Goal: Communication & Community: Answer question/provide support

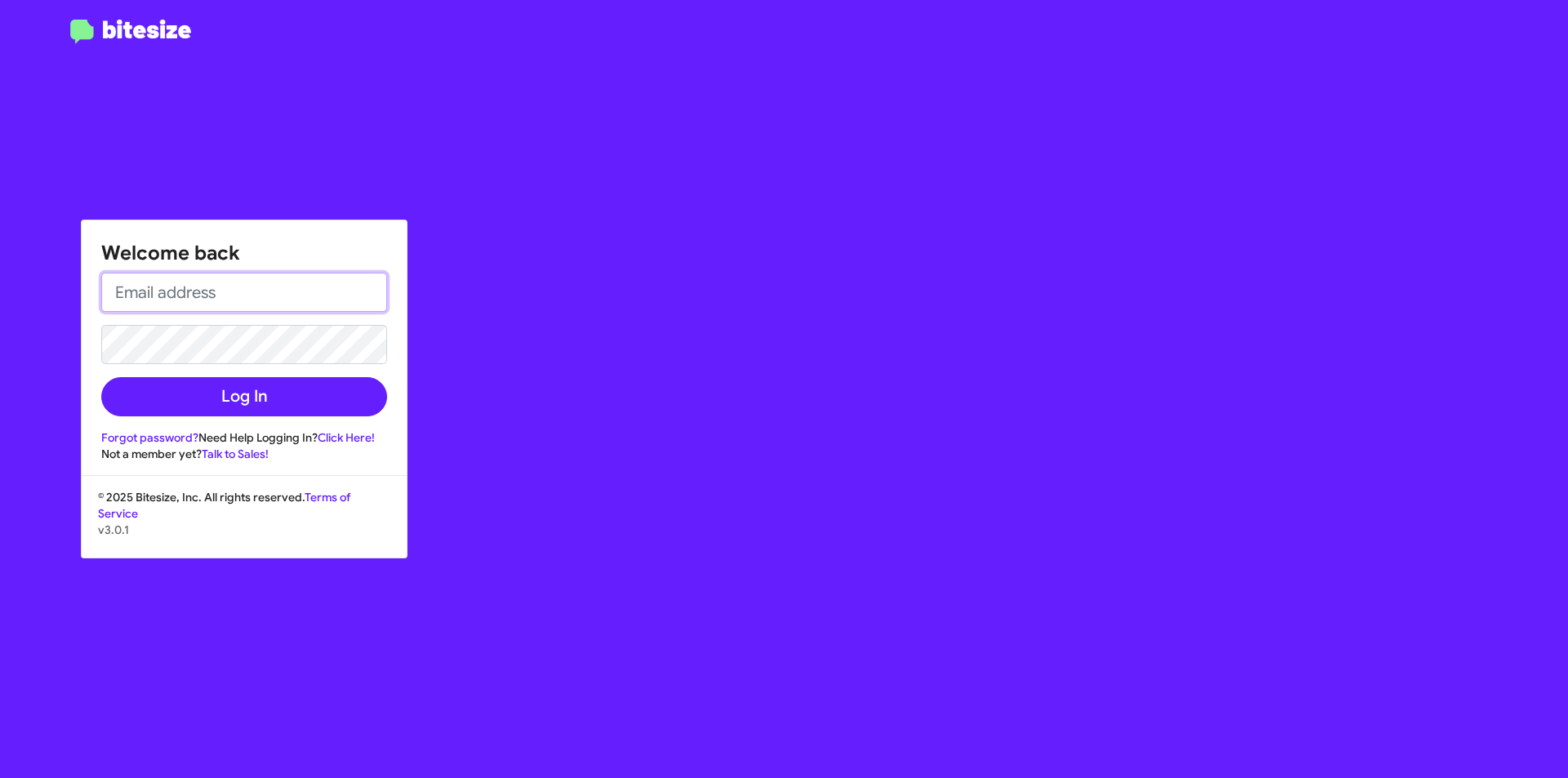
type input "[PERSON_NAME][EMAIL_ADDRESS][PERSON_NAME][PERSON_NAME][DOMAIN_NAME]"
click at [225, 421] on div "Welcome back [PERSON_NAME][EMAIL_ADDRESS][PERSON_NAME][PERSON_NAME][DOMAIN_NAME…" at bounding box center [244, 341] width 325 height 242
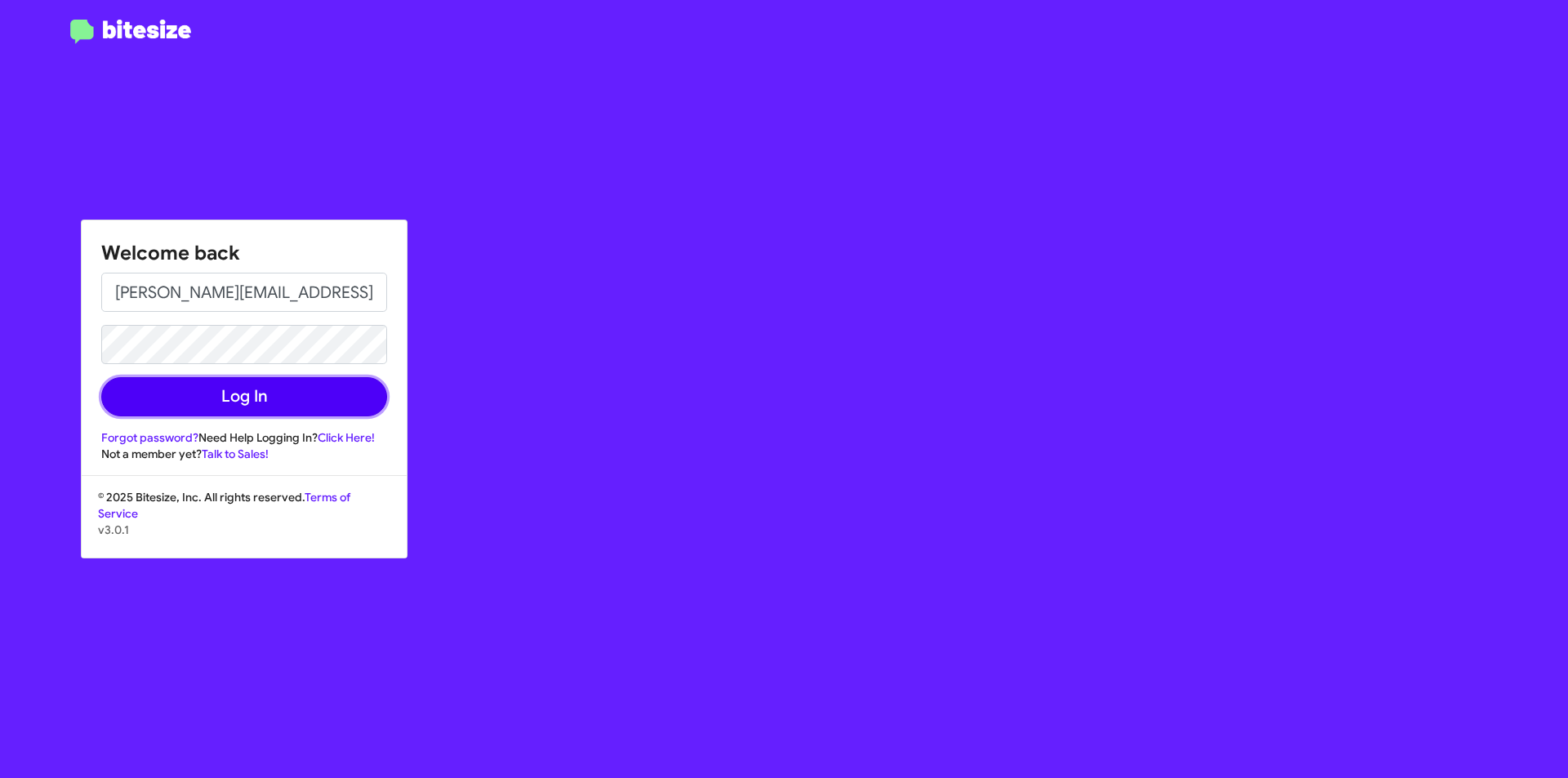
click at [235, 388] on button "Log In" at bounding box center [244, 397] width 286 height 39
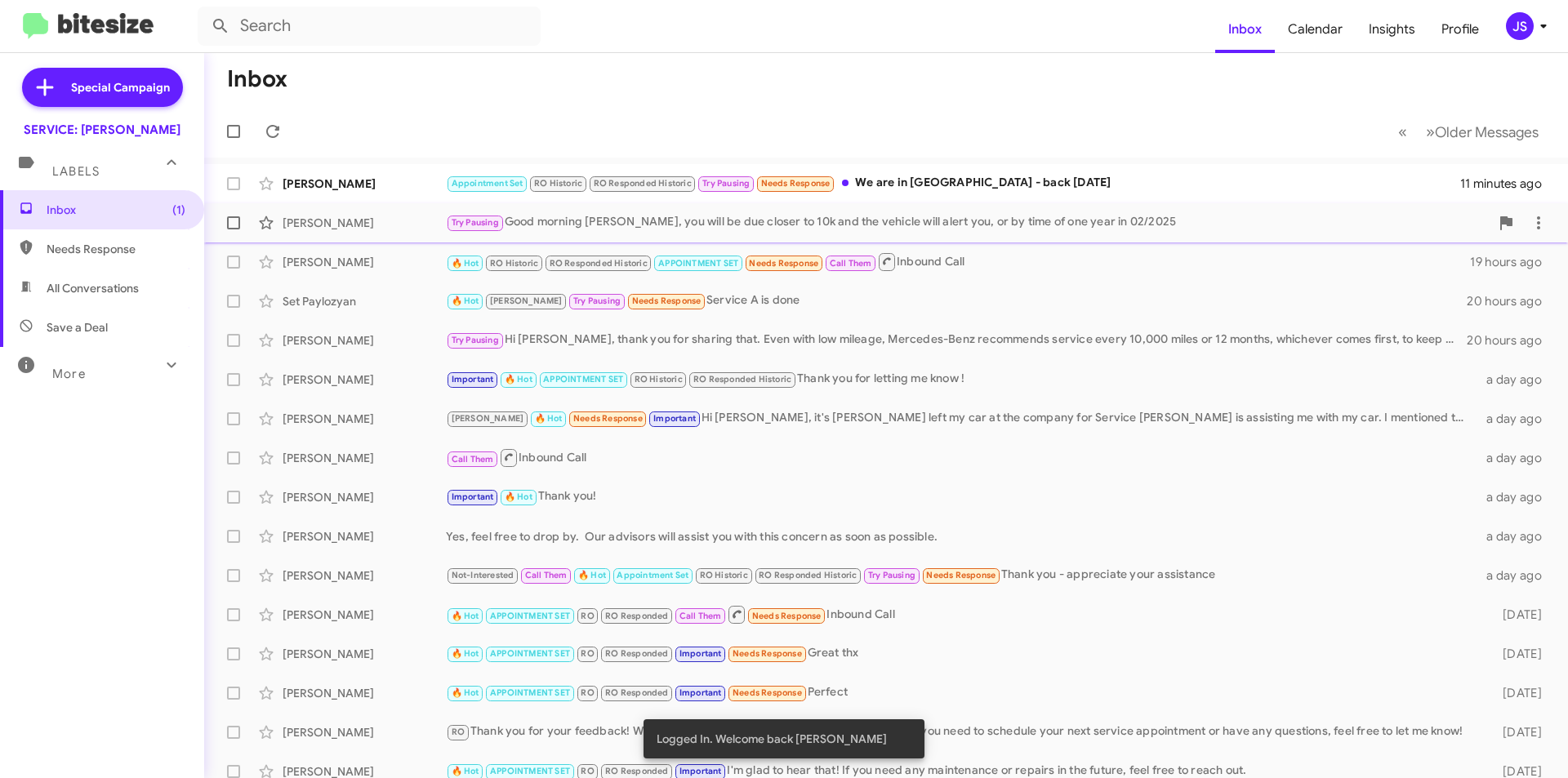
click at [411, 209] on div "Khasheh Looalian Try Pausing Good morning [PERSON_NAME], you will be due closer…" at bounding box center [886, 222] width 1338 height 33
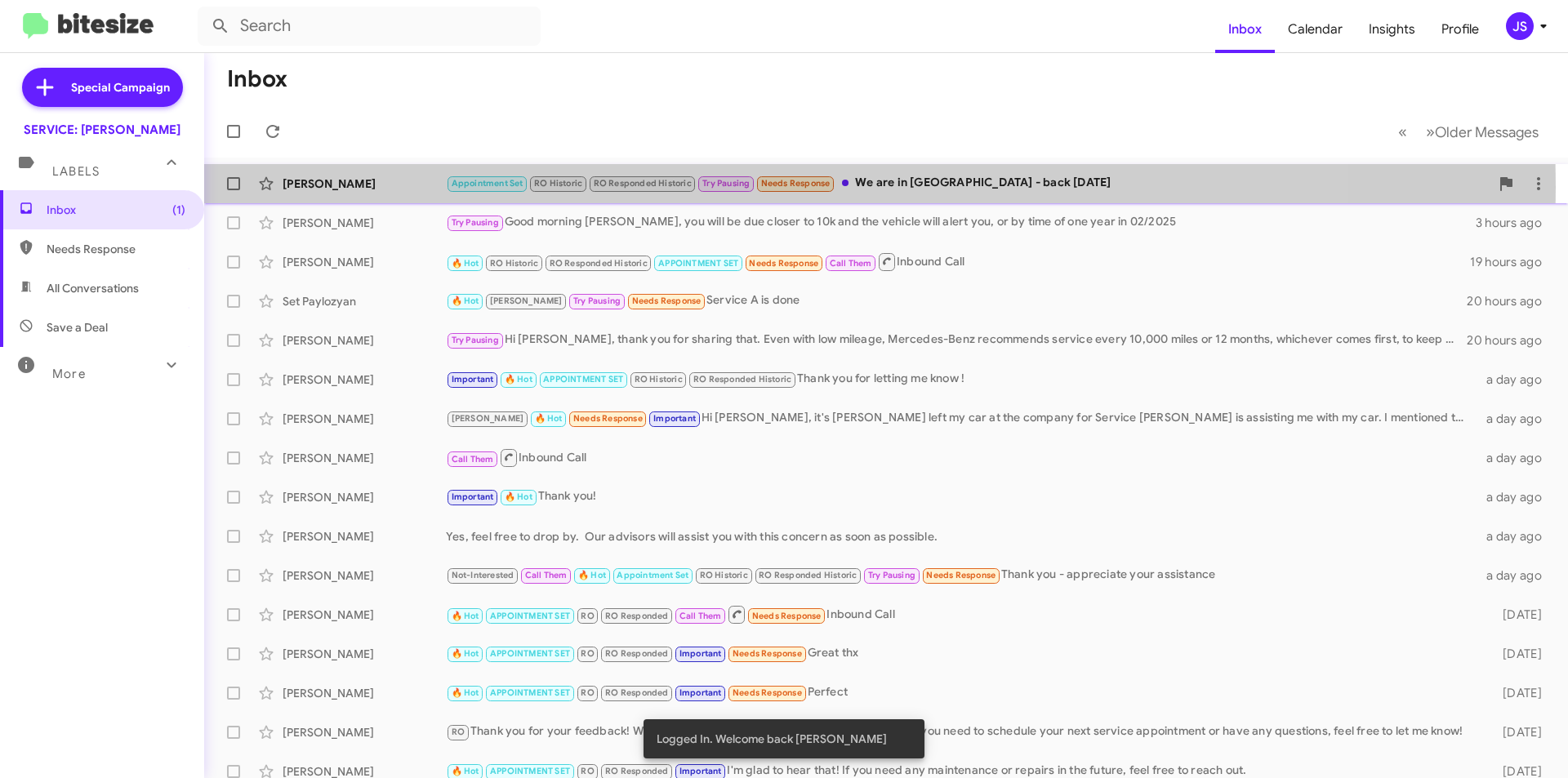
click at [414, 187] on div "[PERSON_NAME]" at bounding box center [364, 183] width 164 height 16
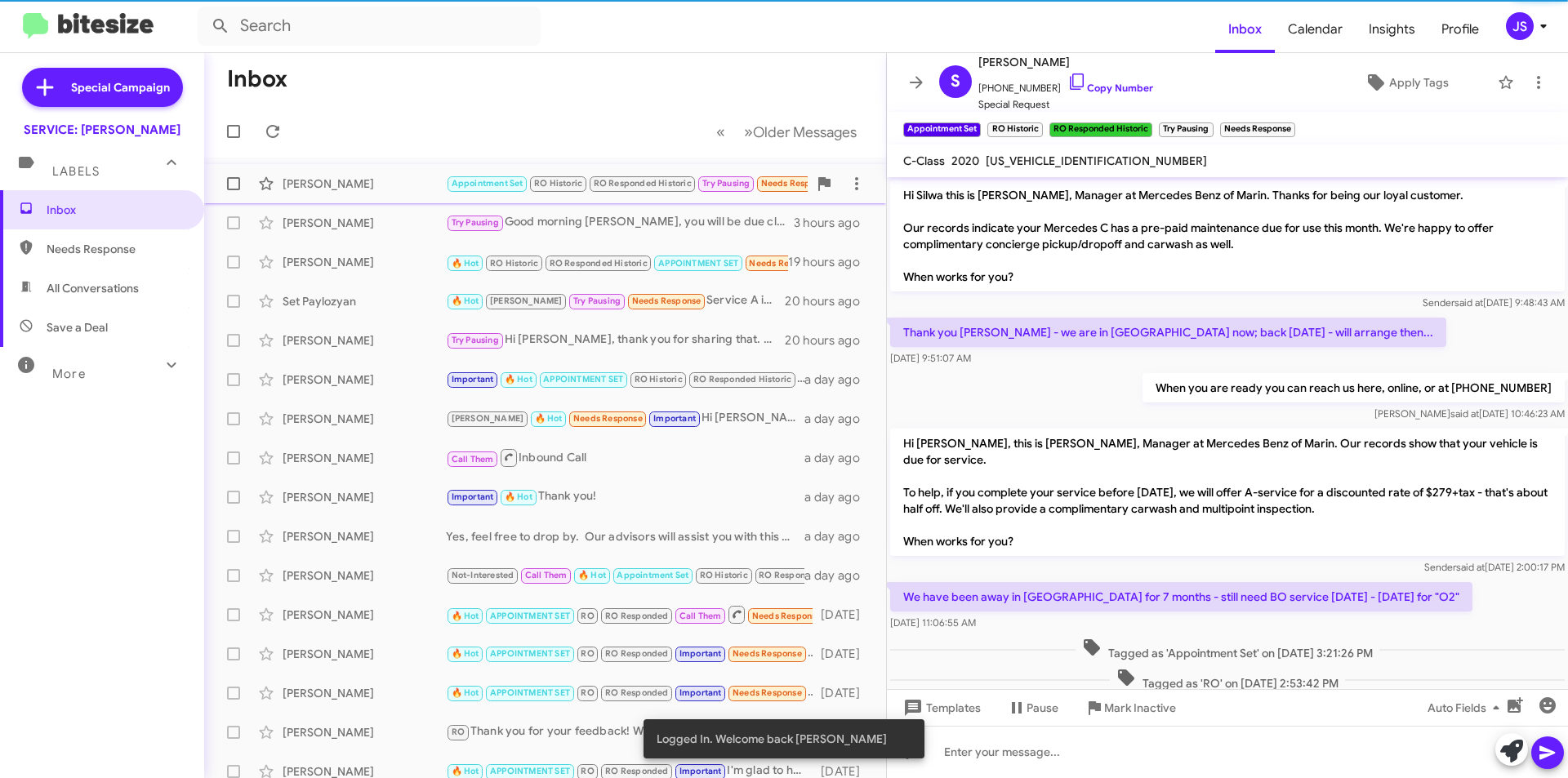
scroll to position [513, 0]
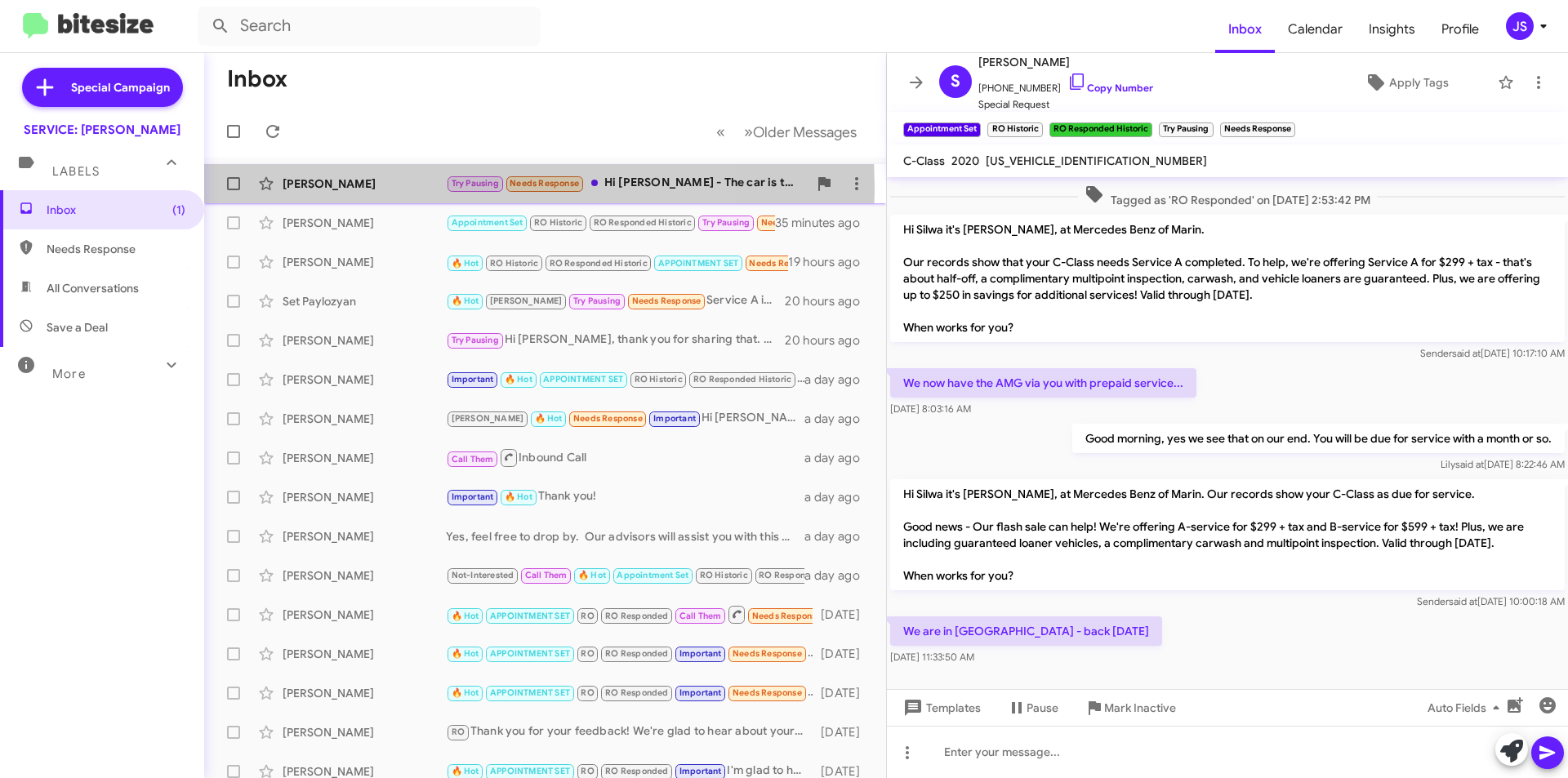
click at [389, 190] on div "[PERSON_NAME]" at bounding box center [364, 183] width 164 height 16
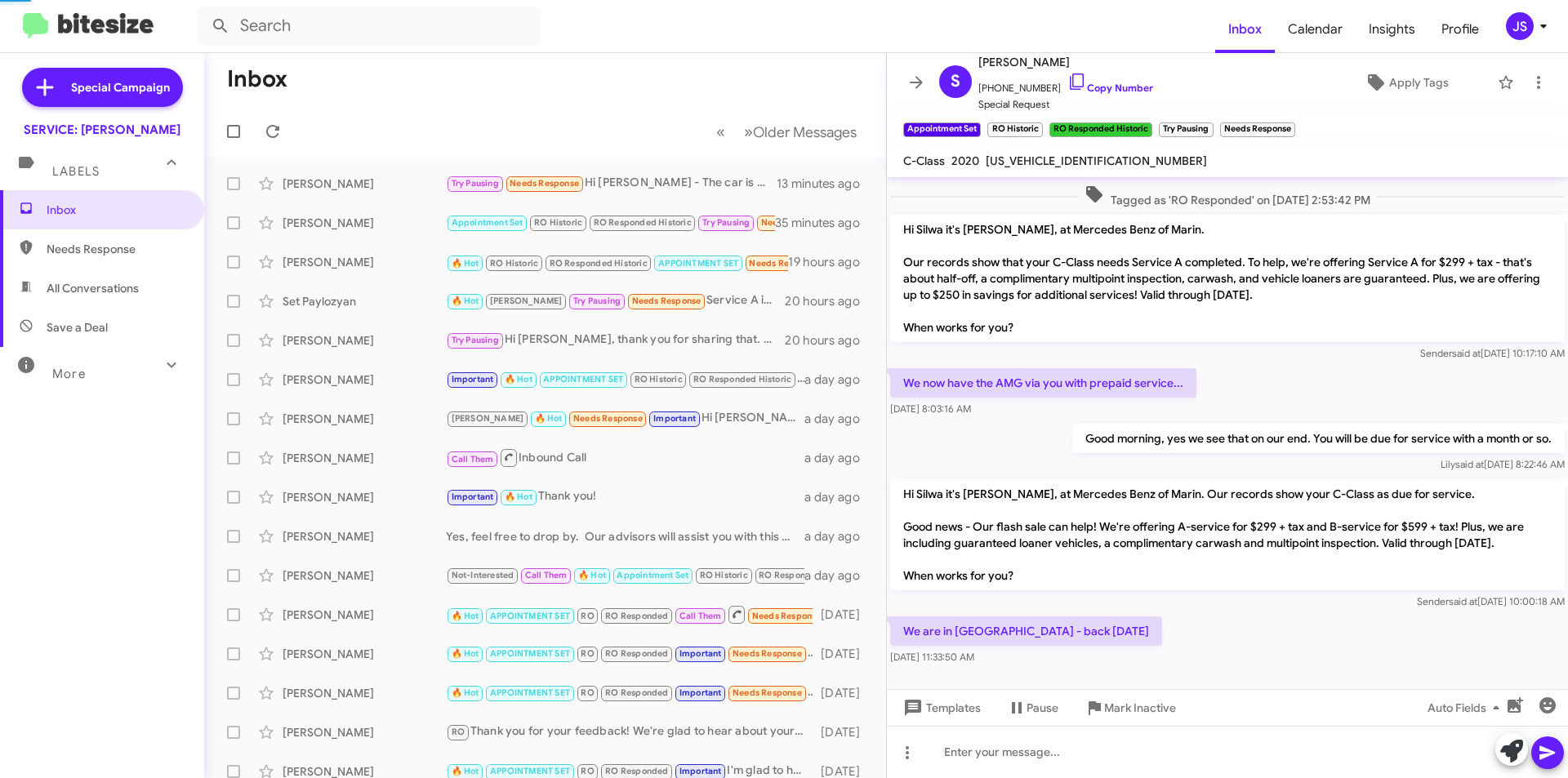
scroll to position [302, 0]
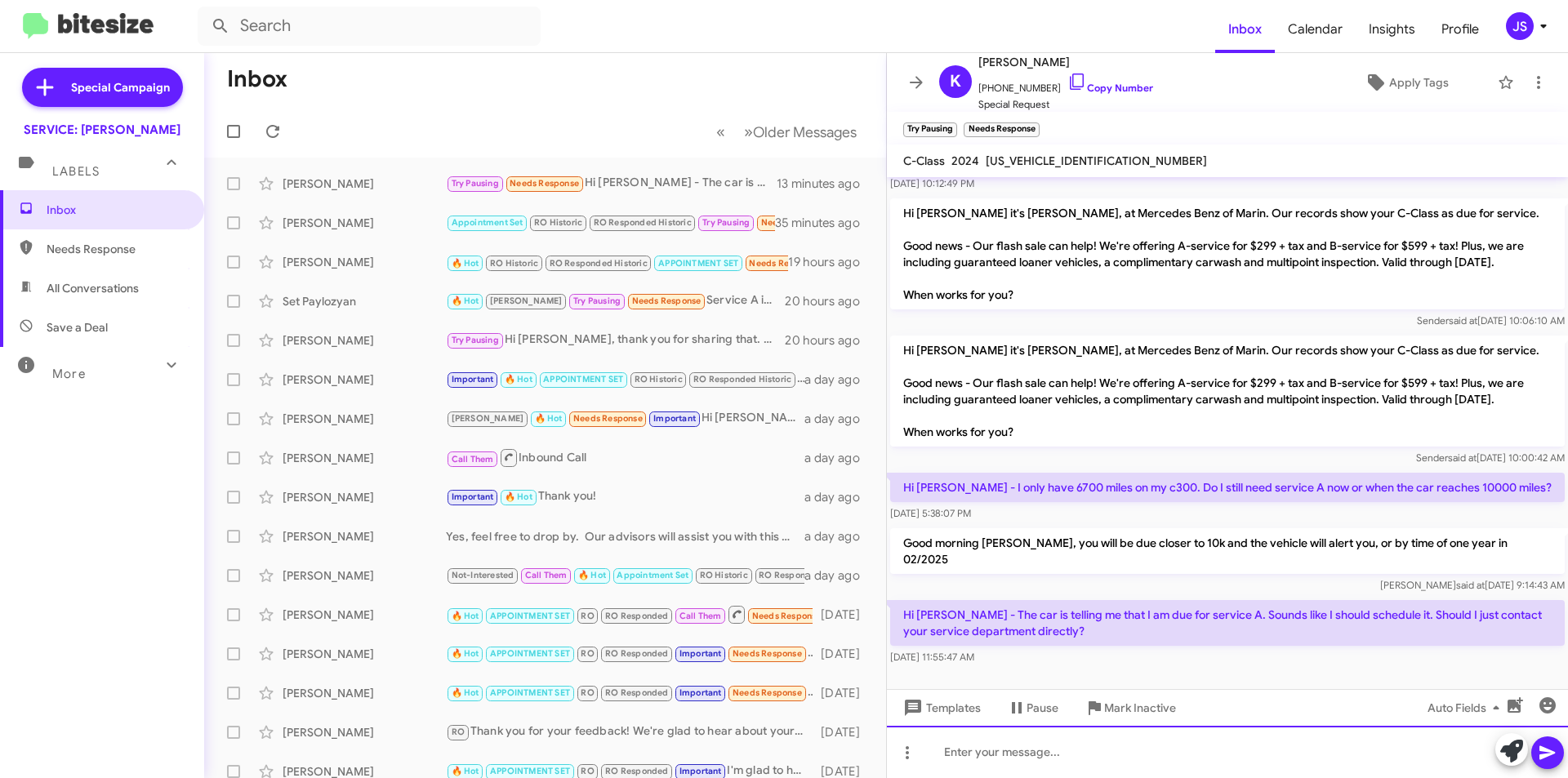
click at [1342, 763] on div at bounding box center [1227, 752] width 681 height 52
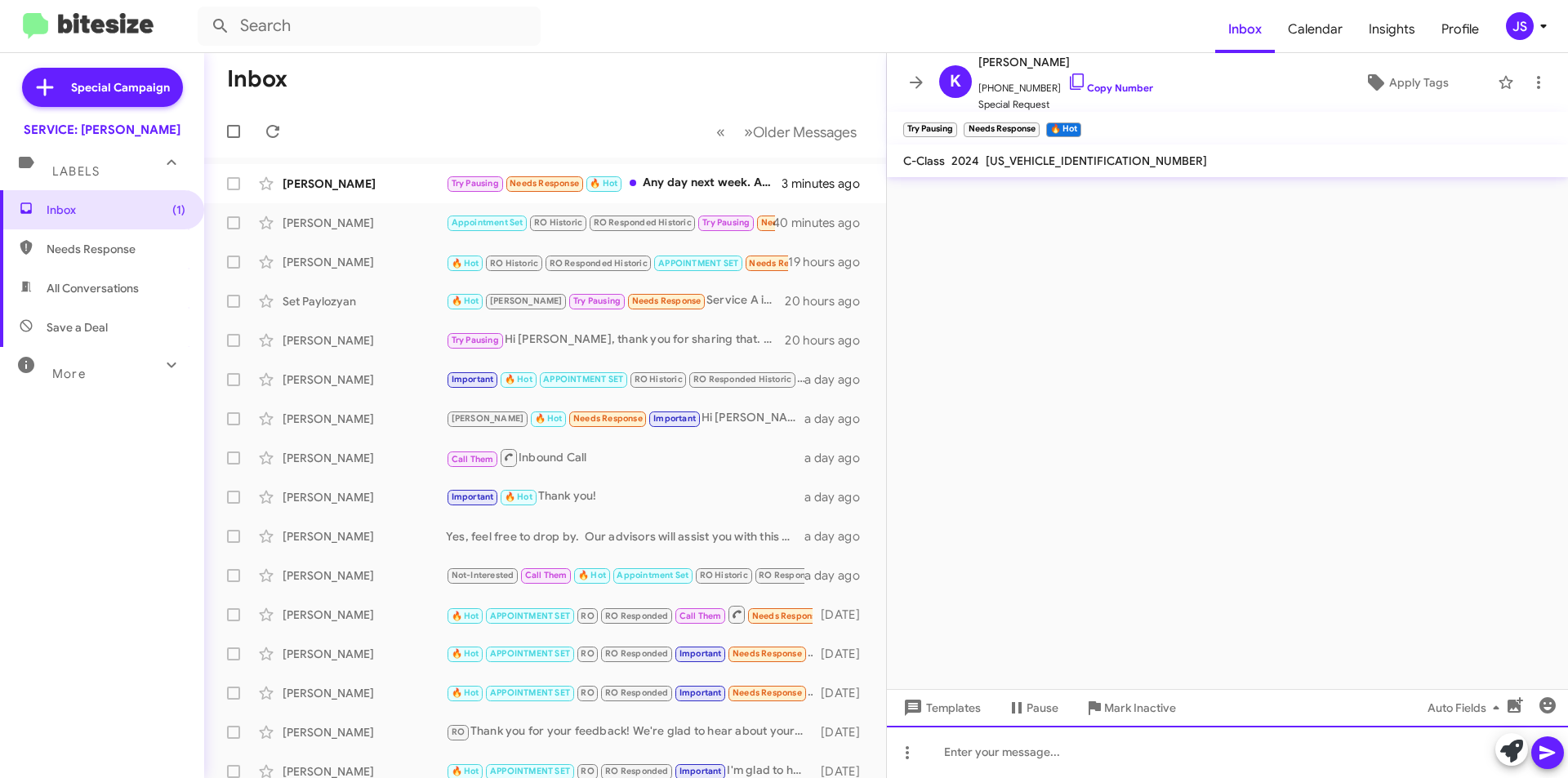
scroll to position [0, 0]
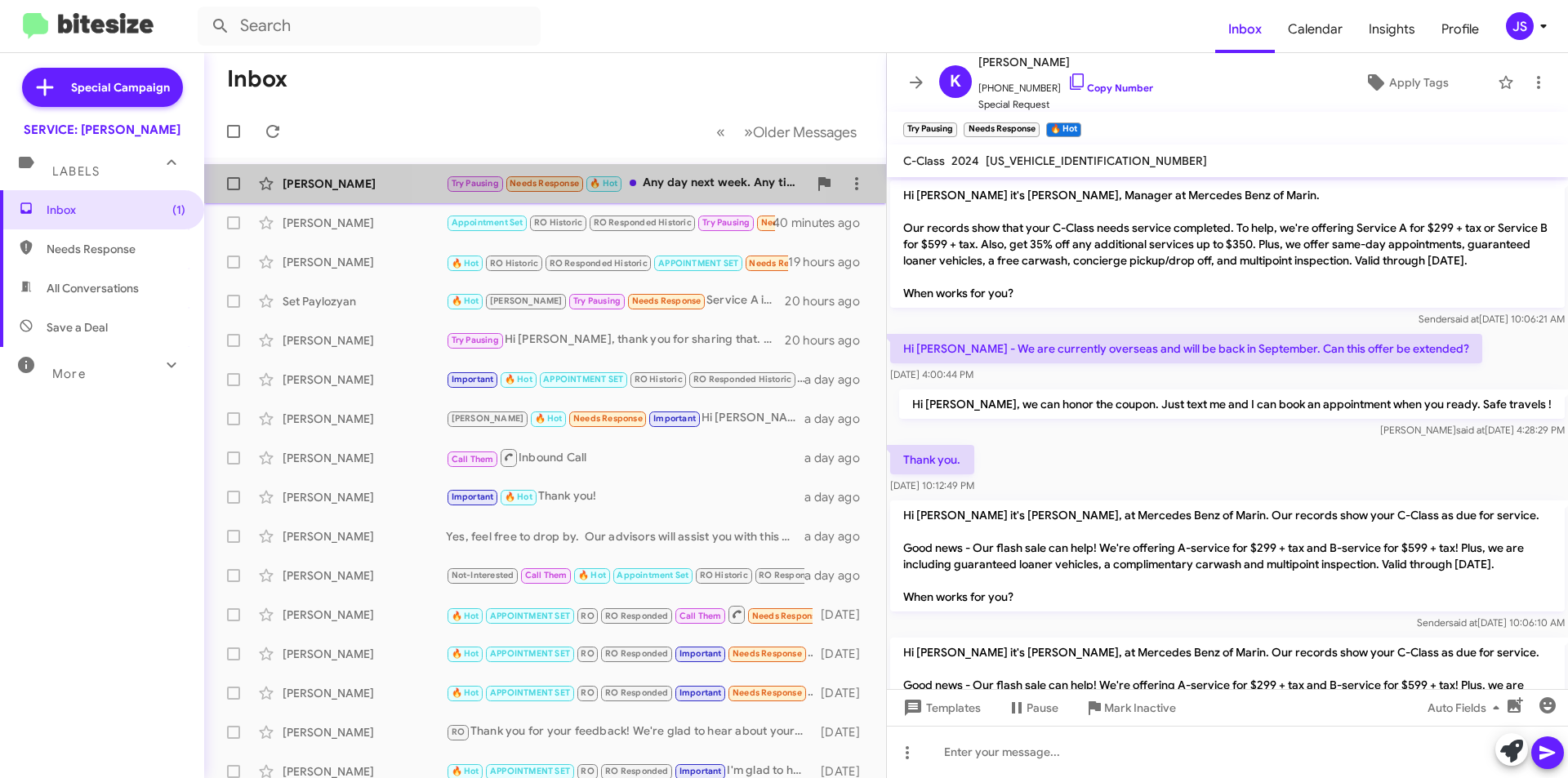
click at [601, 178] on span "🔥 Hot" at bounding box center [603, 183] width 28 height 11
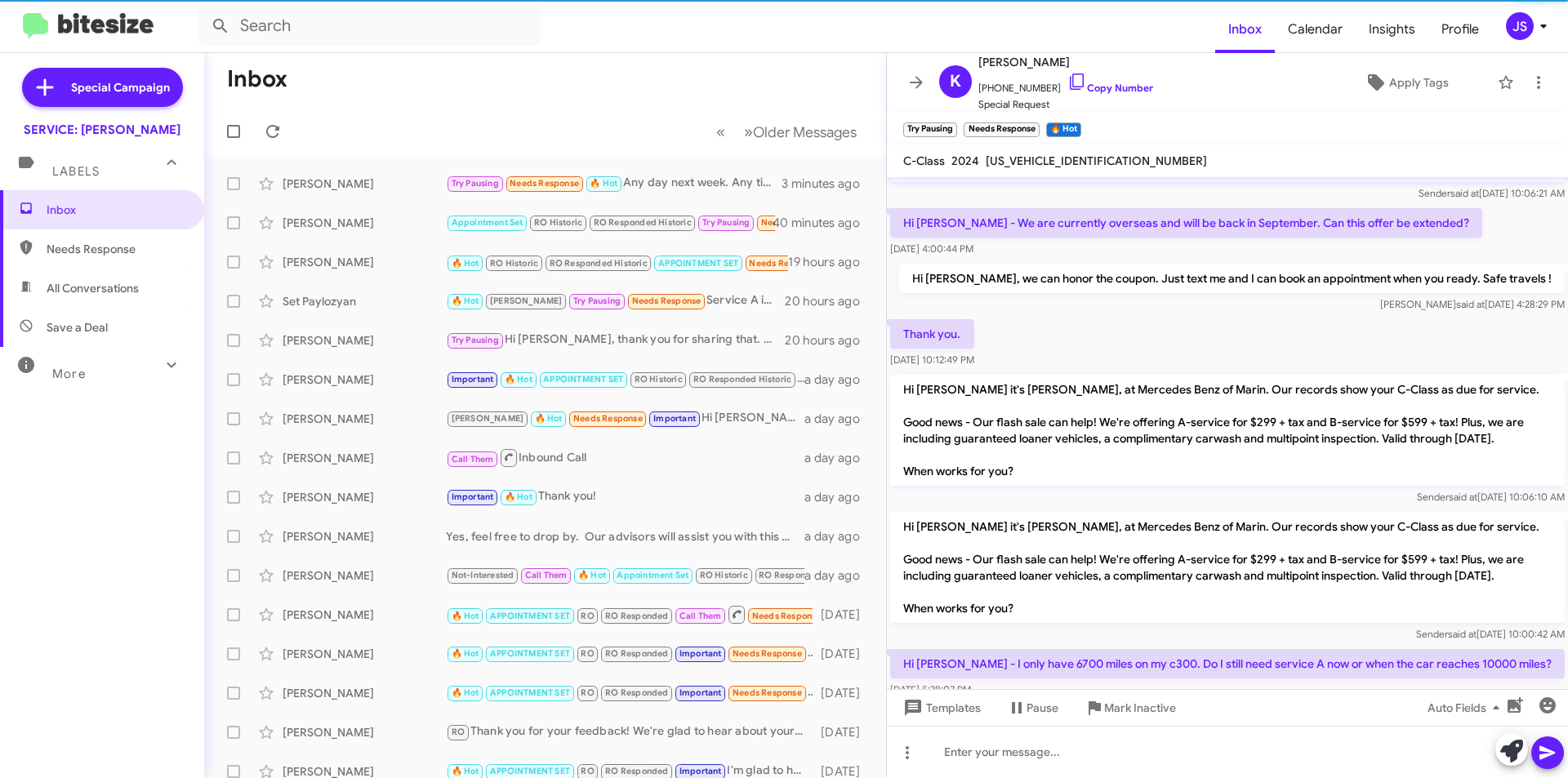
scroll to position [480, 0]
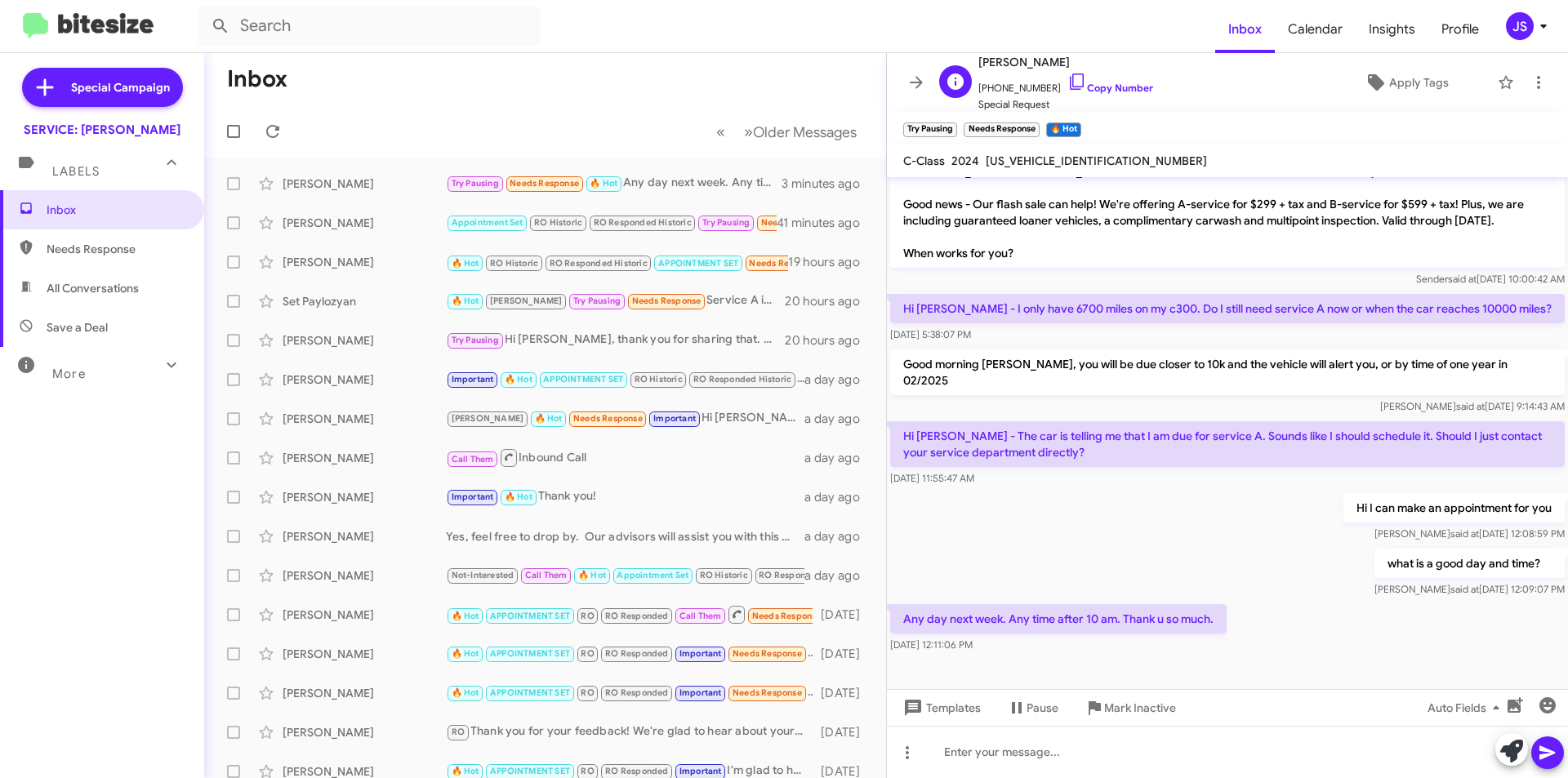
click at [1068, 81] on span "[PHONE_NUMBER] Copy Number" at bounding box center [1065, 84] width 174 height 24
click at [1067, 81] on icon at bounding box center [1077, 82] width 19 height 19
click at [999, 766] on div at bounding box center [1227, 752] width 681 height 52
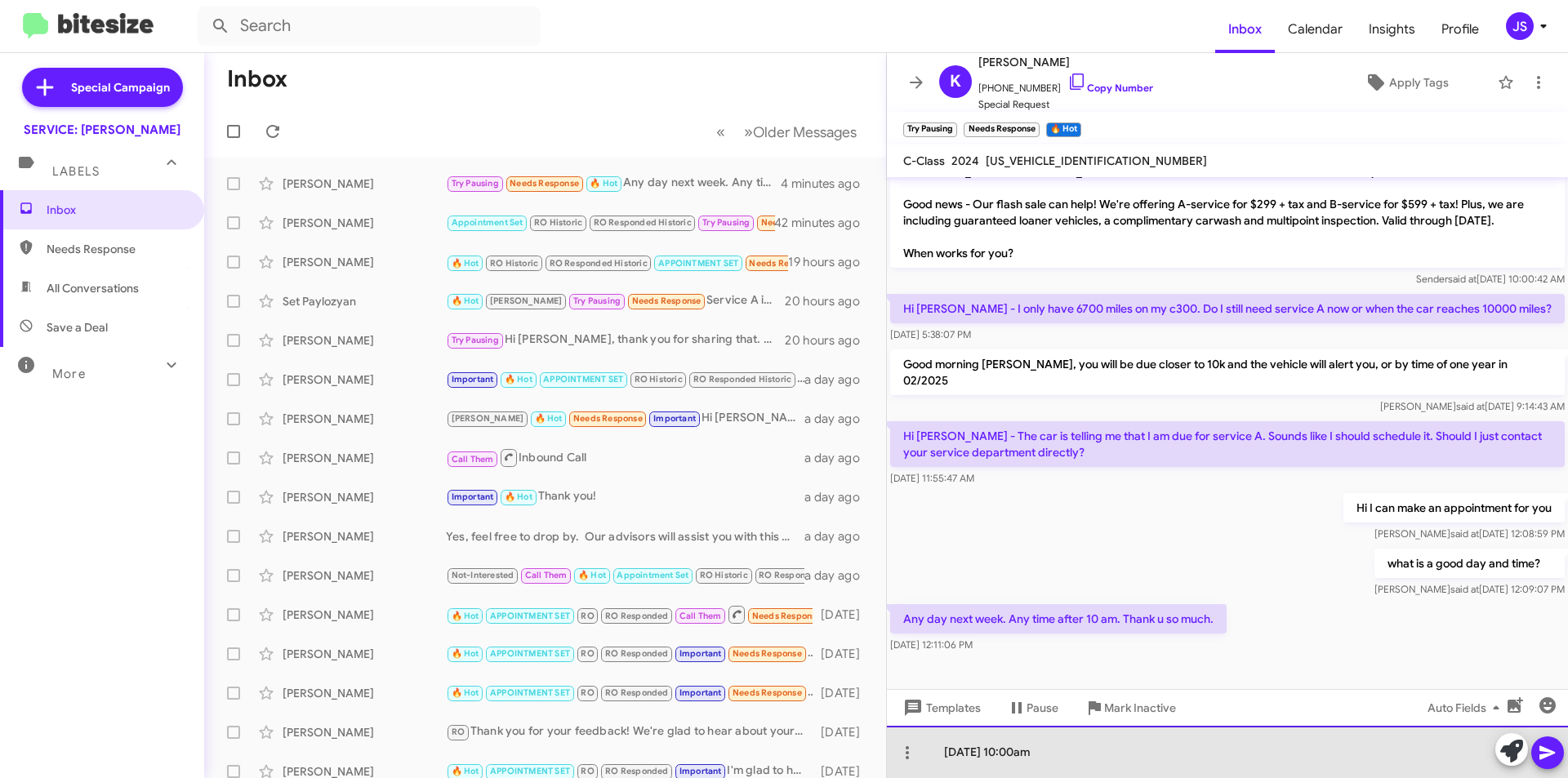
click at [1283, 766] on div "[DATE] 10:00am" at bounding box center [1227, 752] width 681 height 52
click at [1080, 750] on div "[DATE] 10:00am and we can reserve a loaner for you." at bounding box center [1227, 752] width 681 height 52
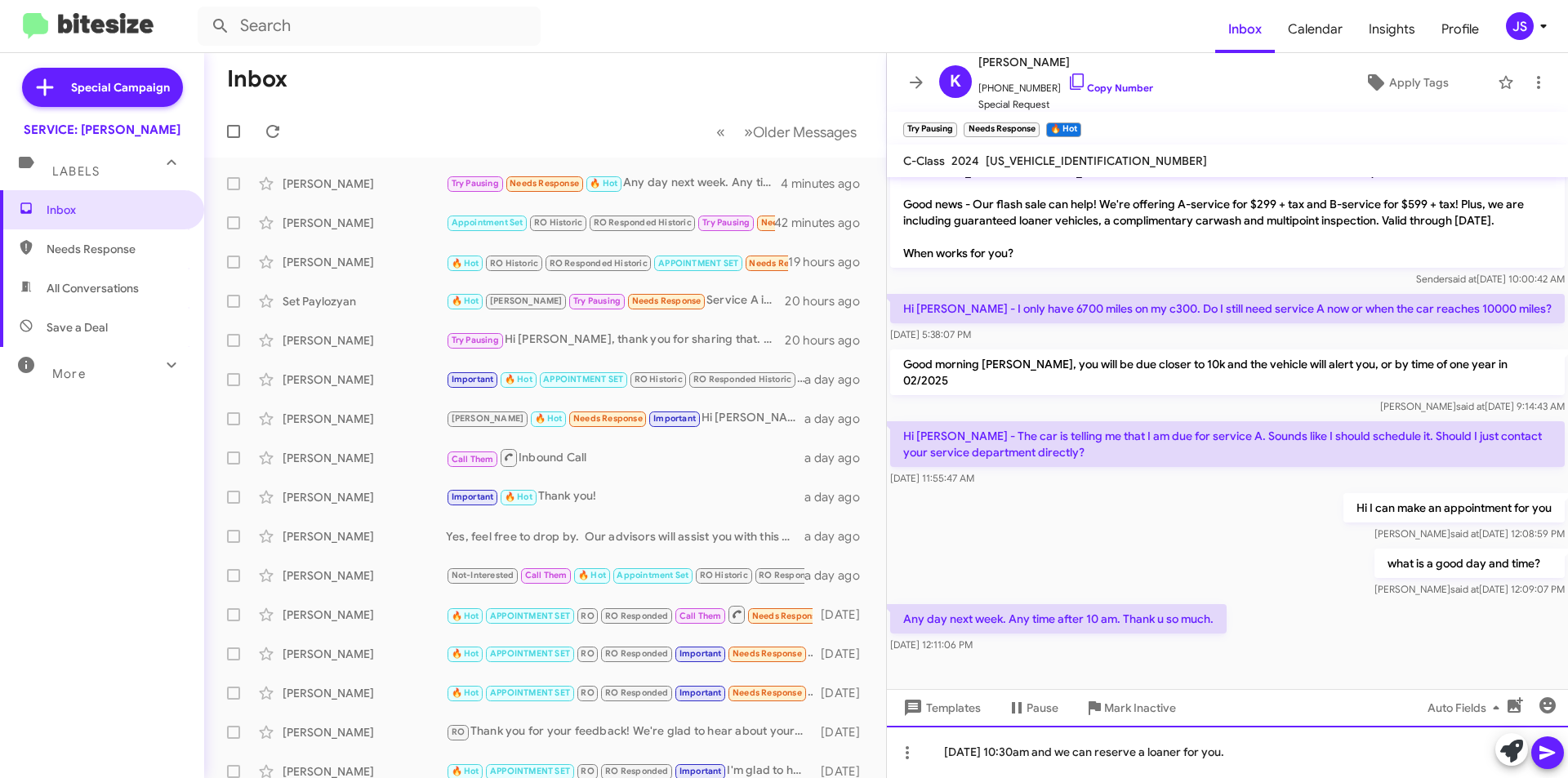
click at [1106, 752] on div "[DATE] 10:30am and we can reserve a loaner for you." at bounding box center [1227, 752] width 681 height 52
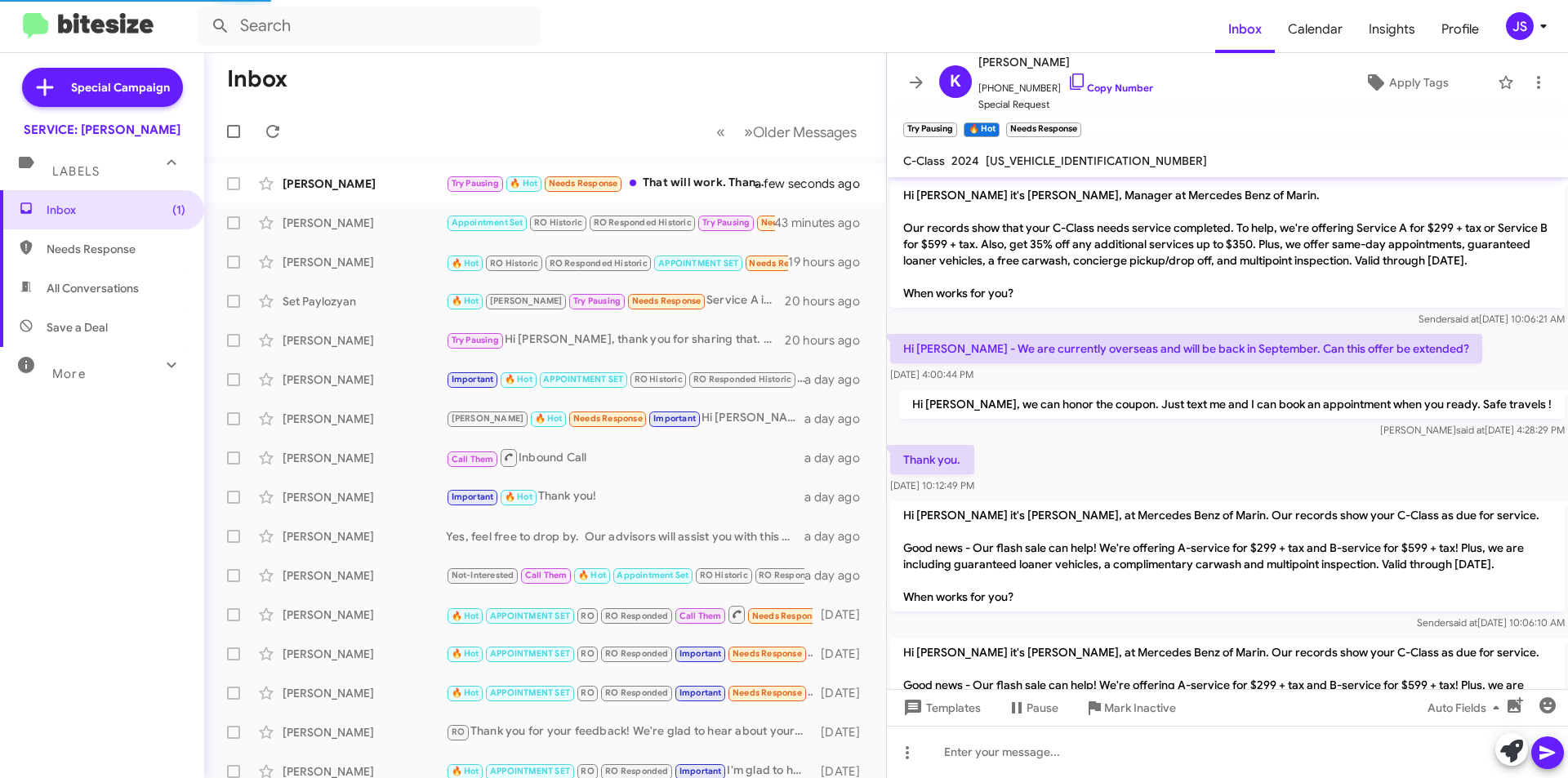
scroll to position [600, 0]
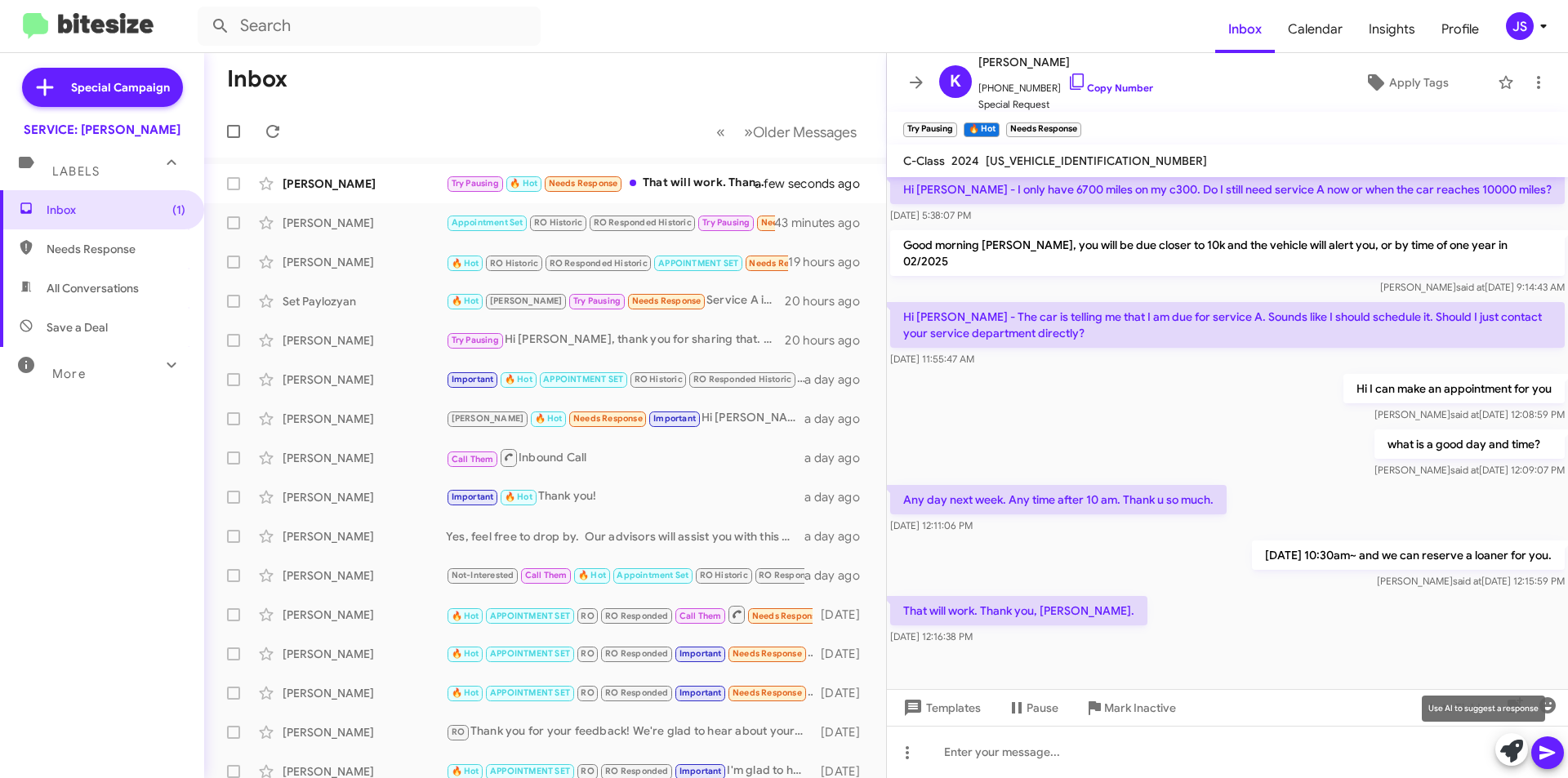
click at [1507, 745] on icon at bounding box center [1511, 751] width 23 height 23
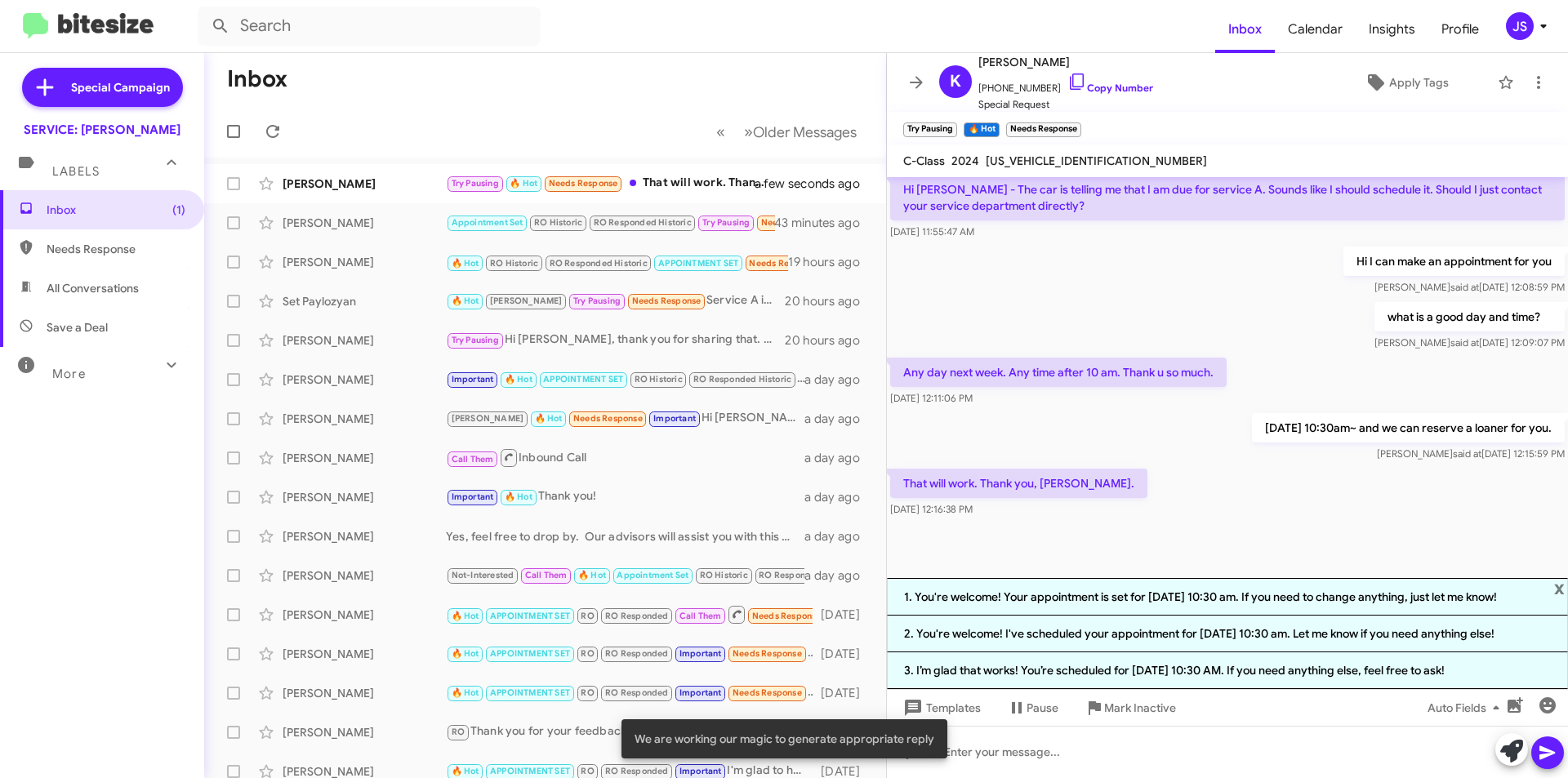
scroll to position [743, 0]
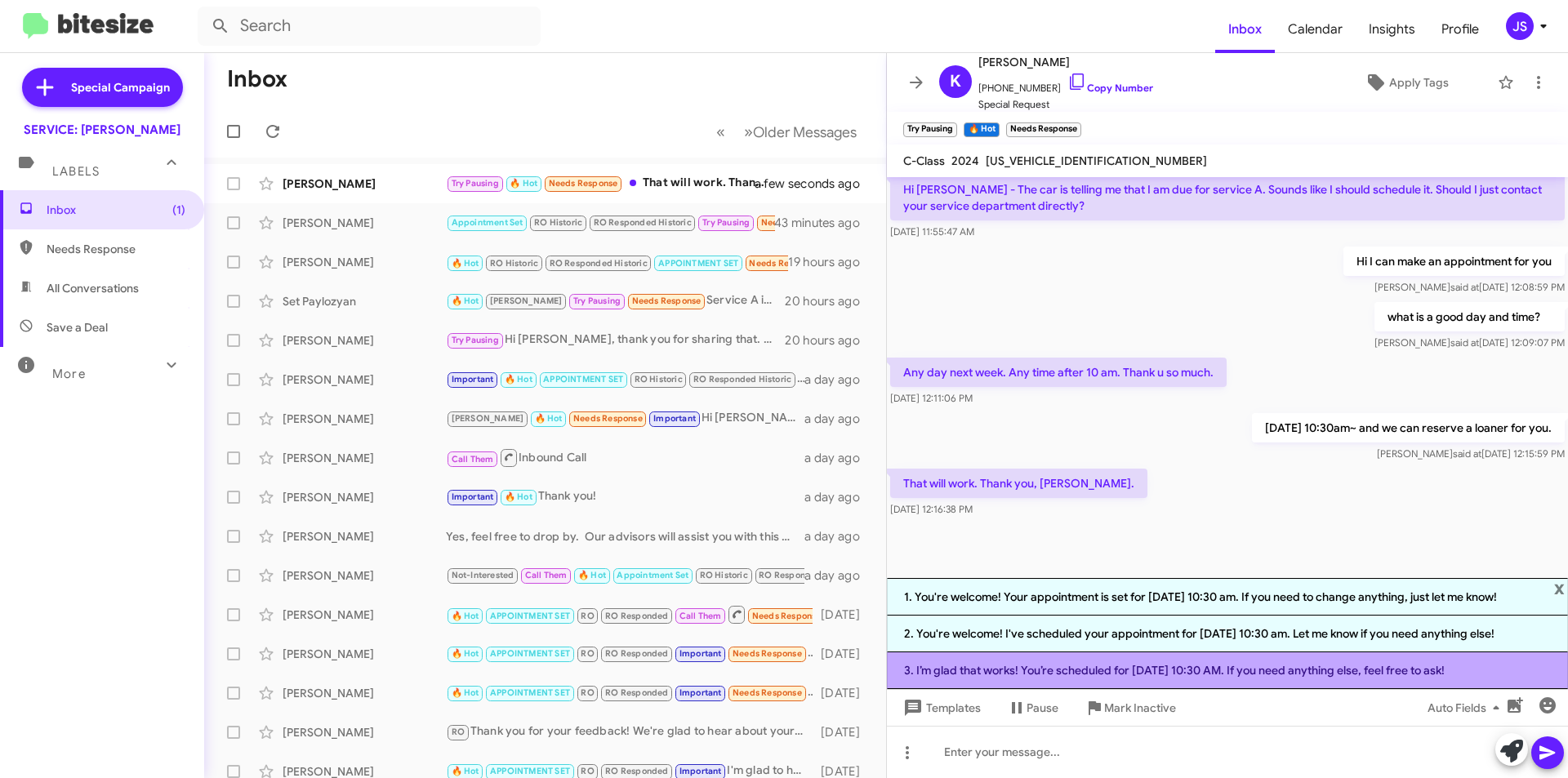
click at [1210, 678] on li "3. I’m glad that works! You’re scheduled for [DATE] 10:30 AM. If you need anyth…" at bounding box center [1227, 670] width 681 height 37
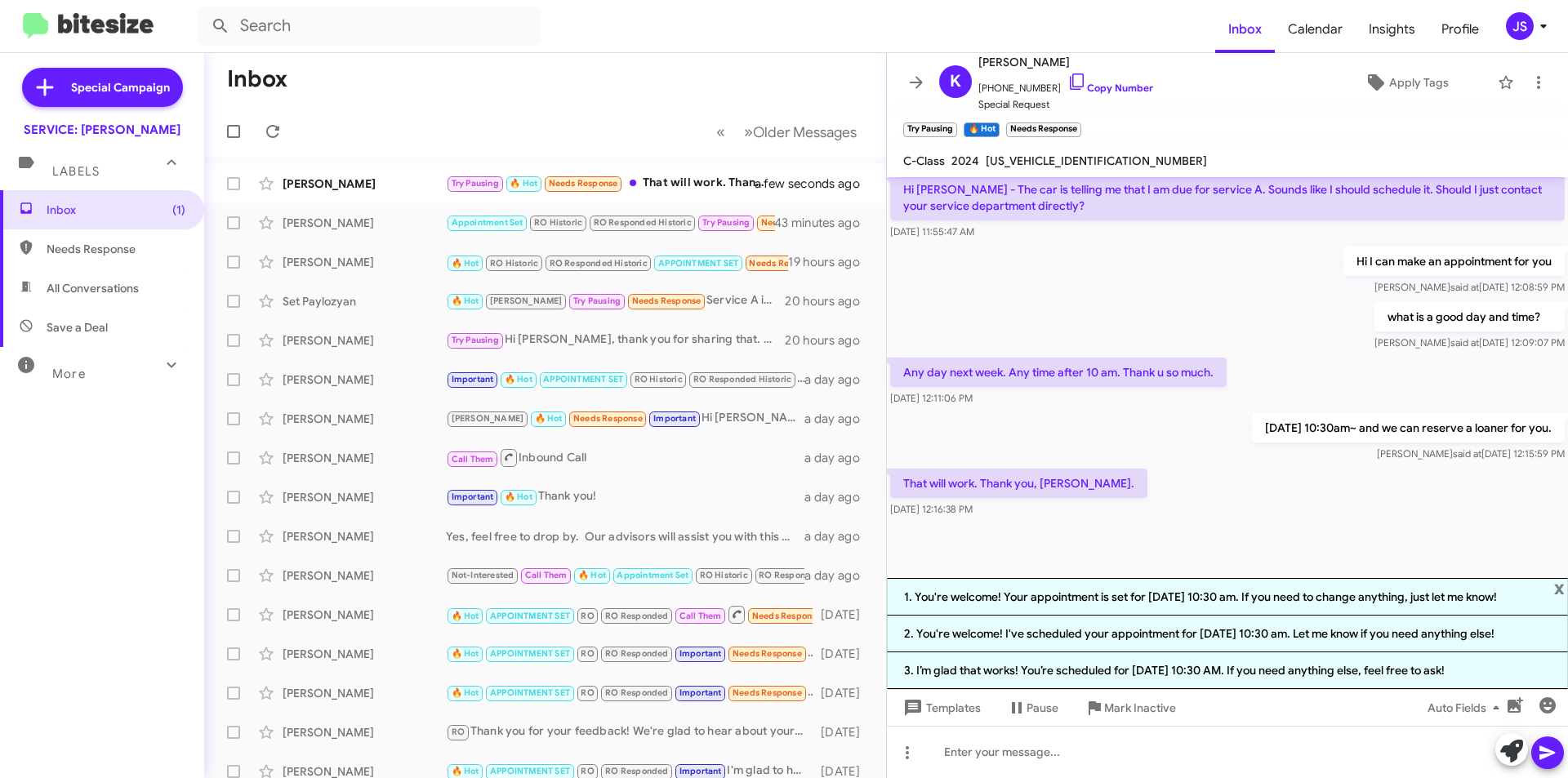
scroll to position [616, 0]
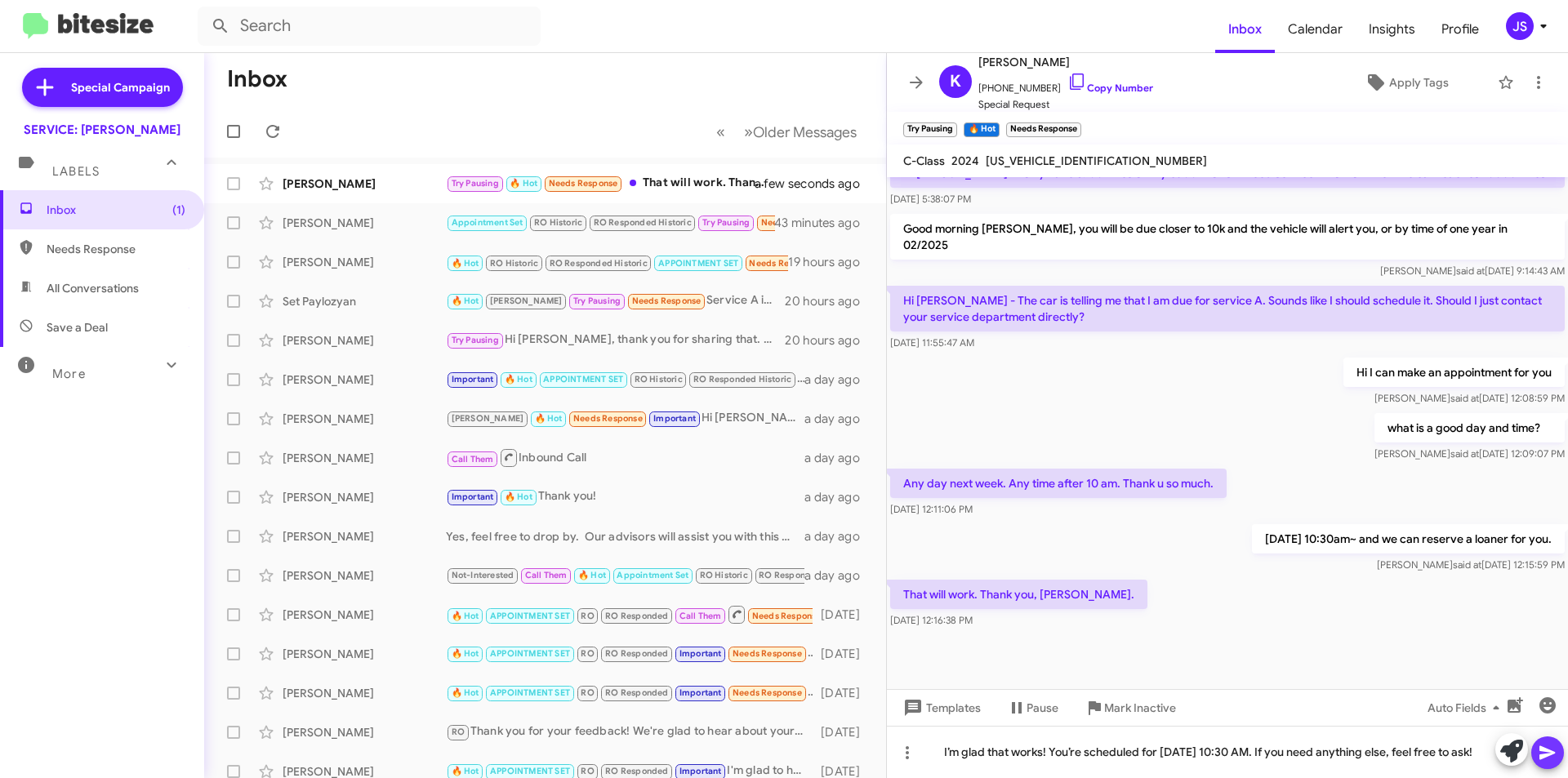
click at [1543, 755] on icon at bounding box center [1547, 753] width 15 height 13
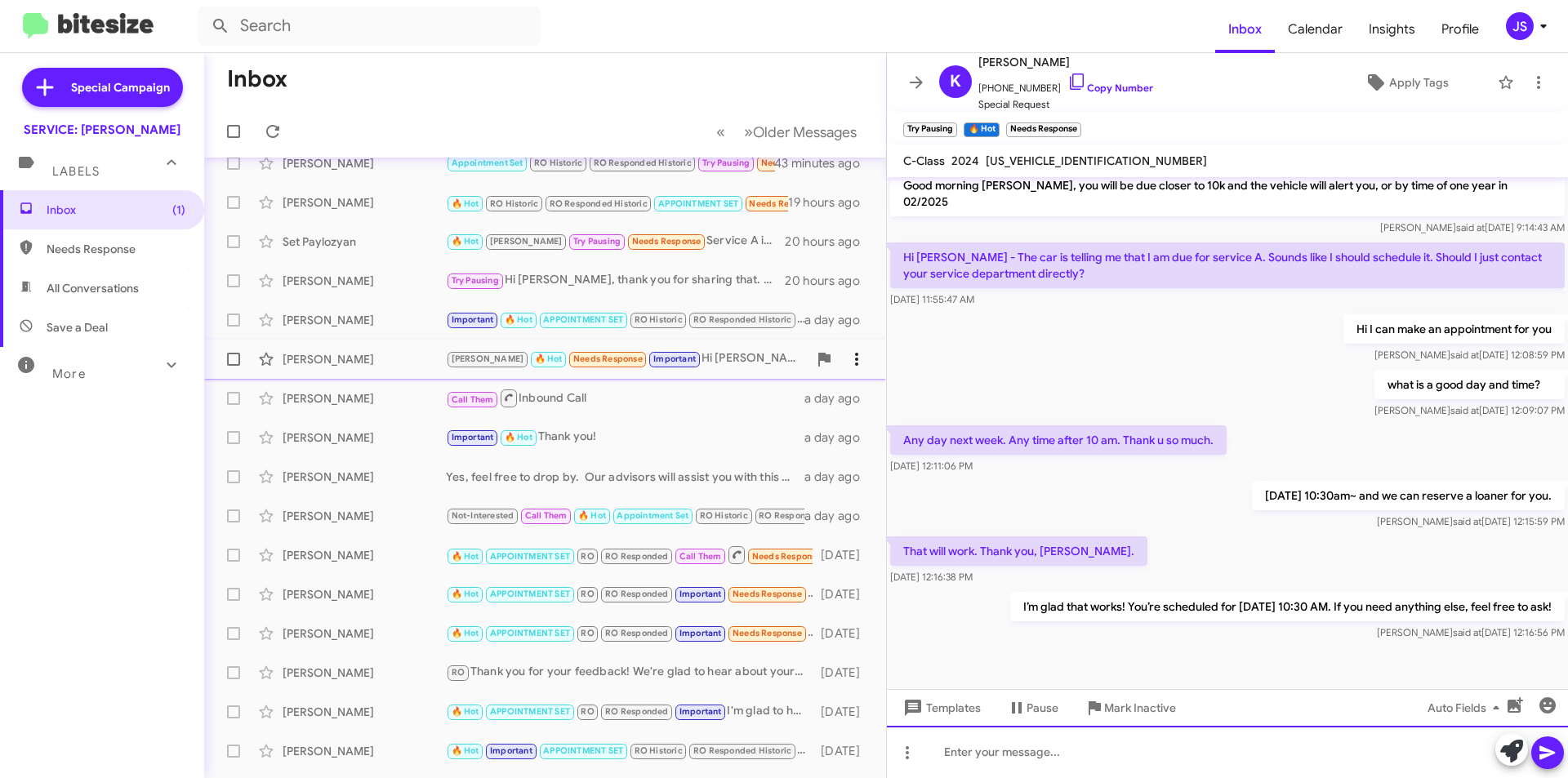
scroll to position [0, 0]
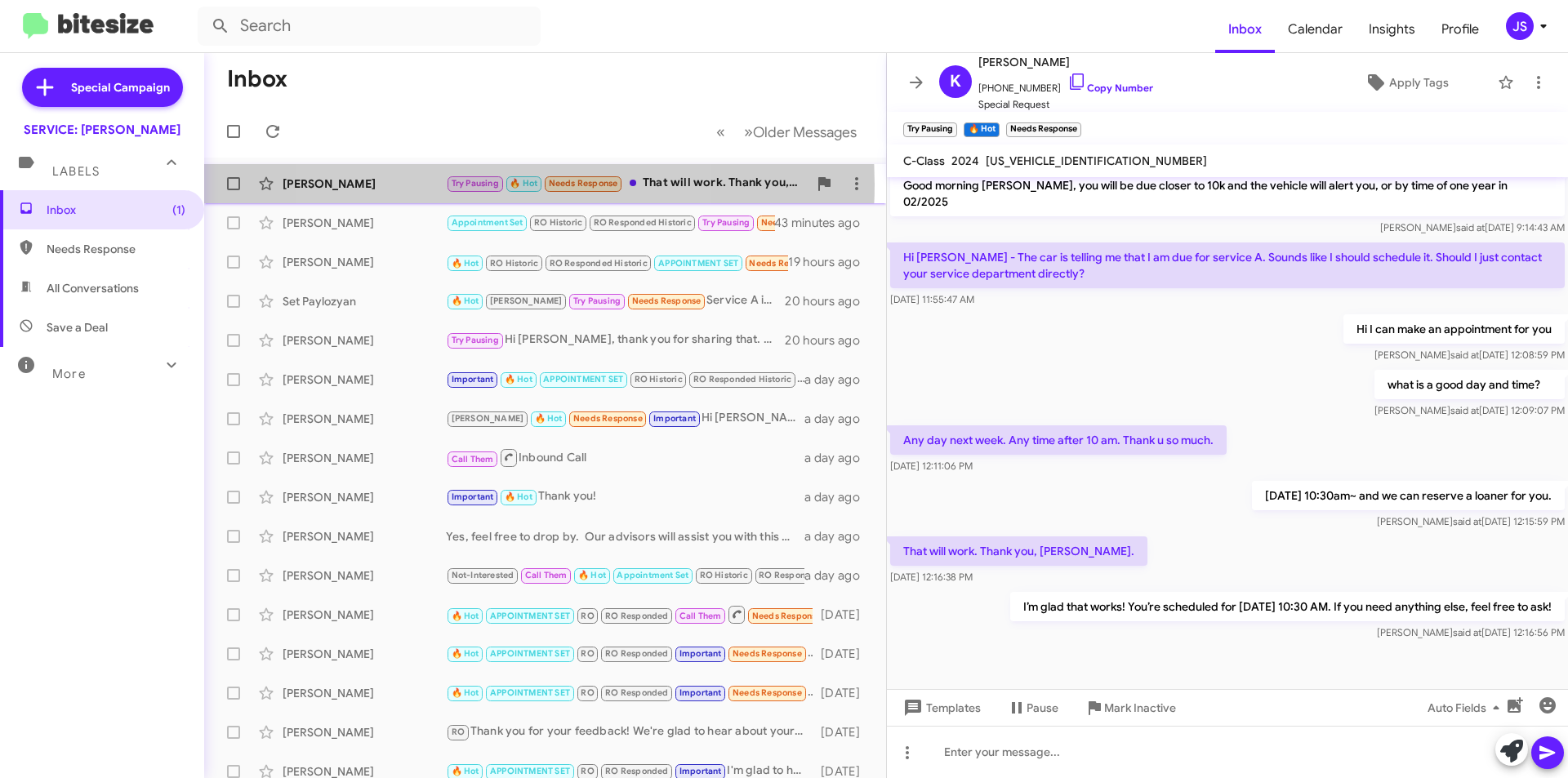
click at [481, 185] on span "Try Pausing" at bounding box center [475, 183] width 47 height 11
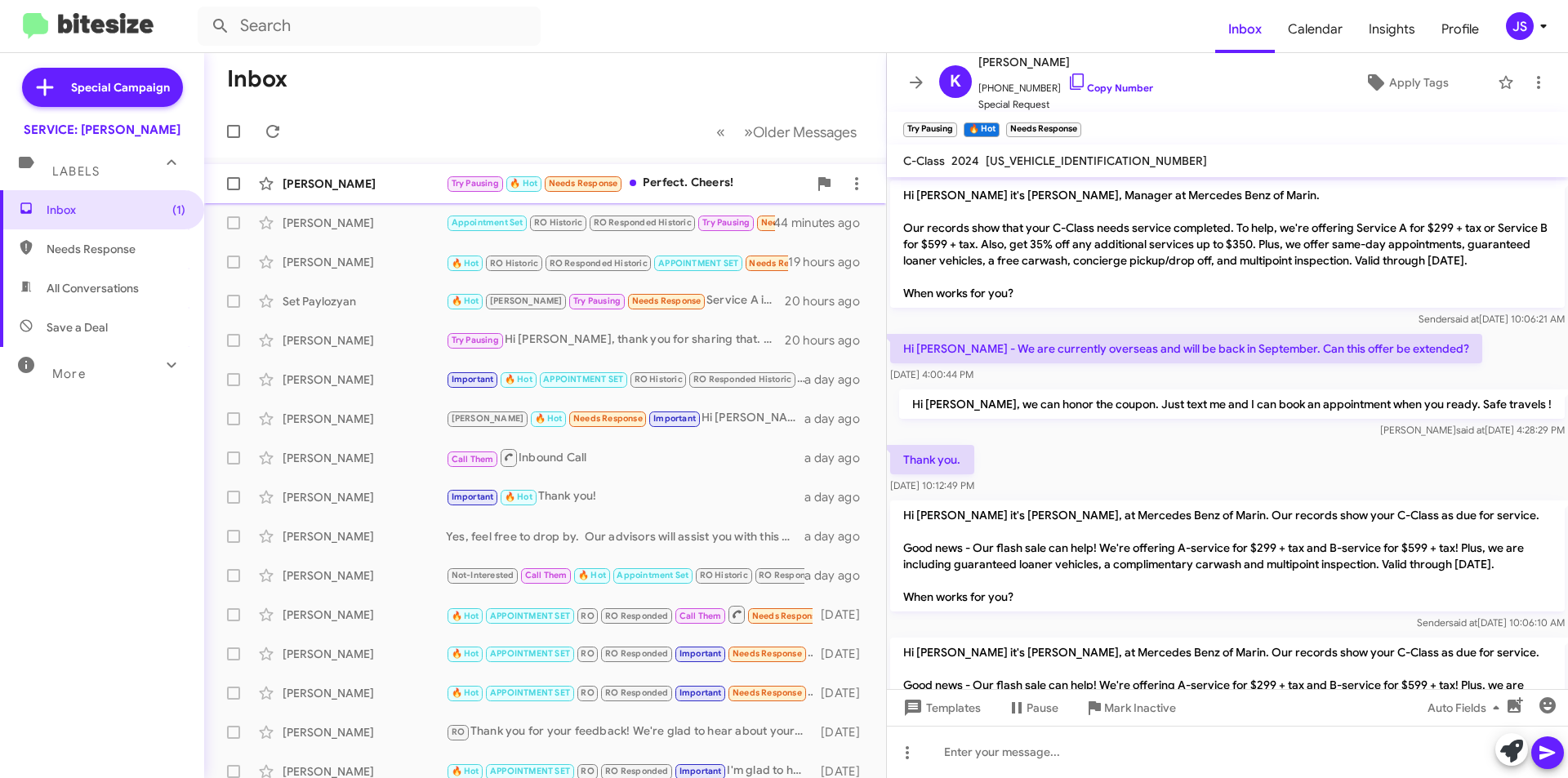
click at [344, 173] on div "Khasheh Looalian Try Pausing 🔥 Hot Needs Response Perfect. Cheers! a few second…" at bounding box center [545, 184] width 656 height 33
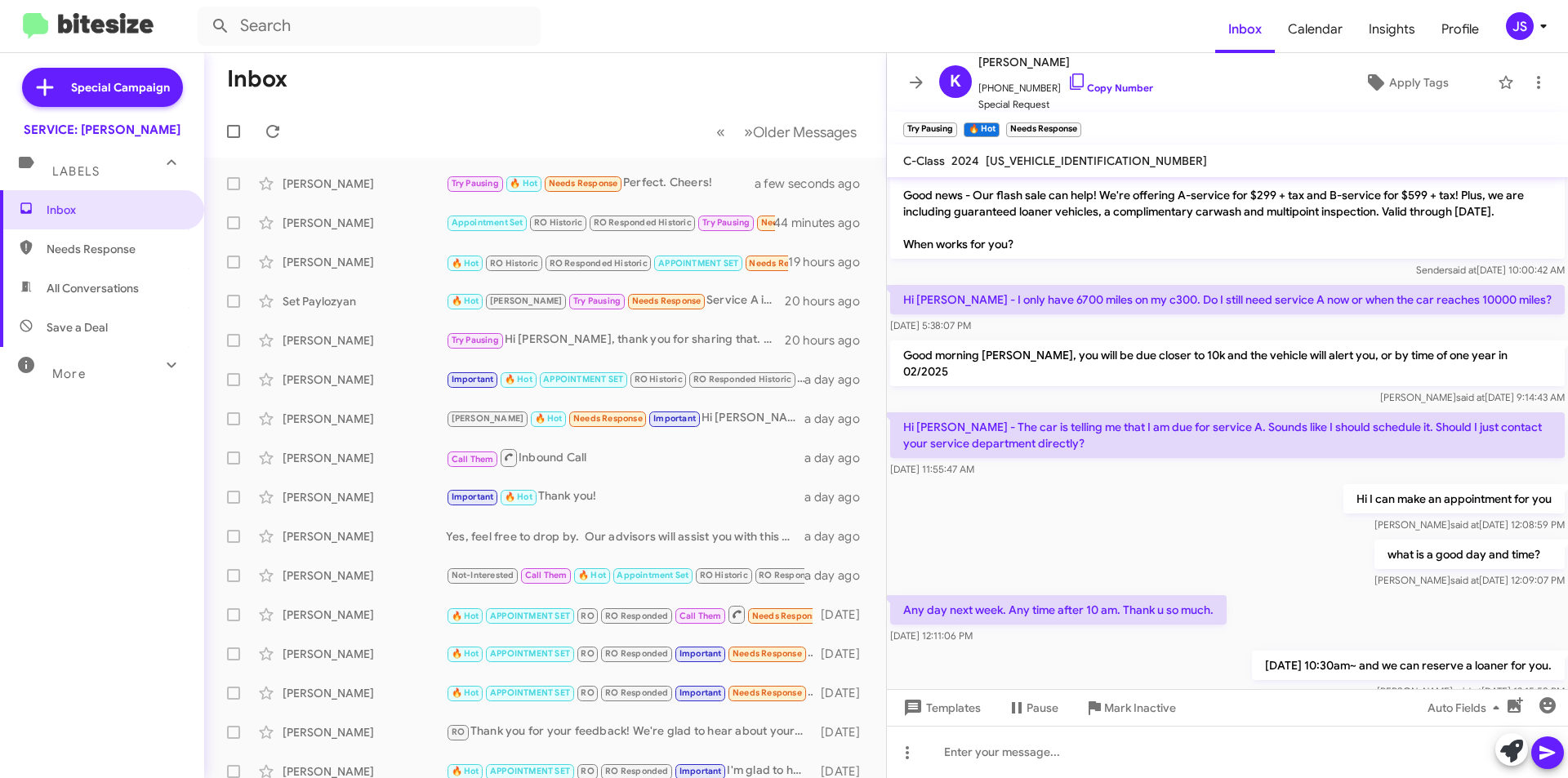
scroll to position [719, 0]
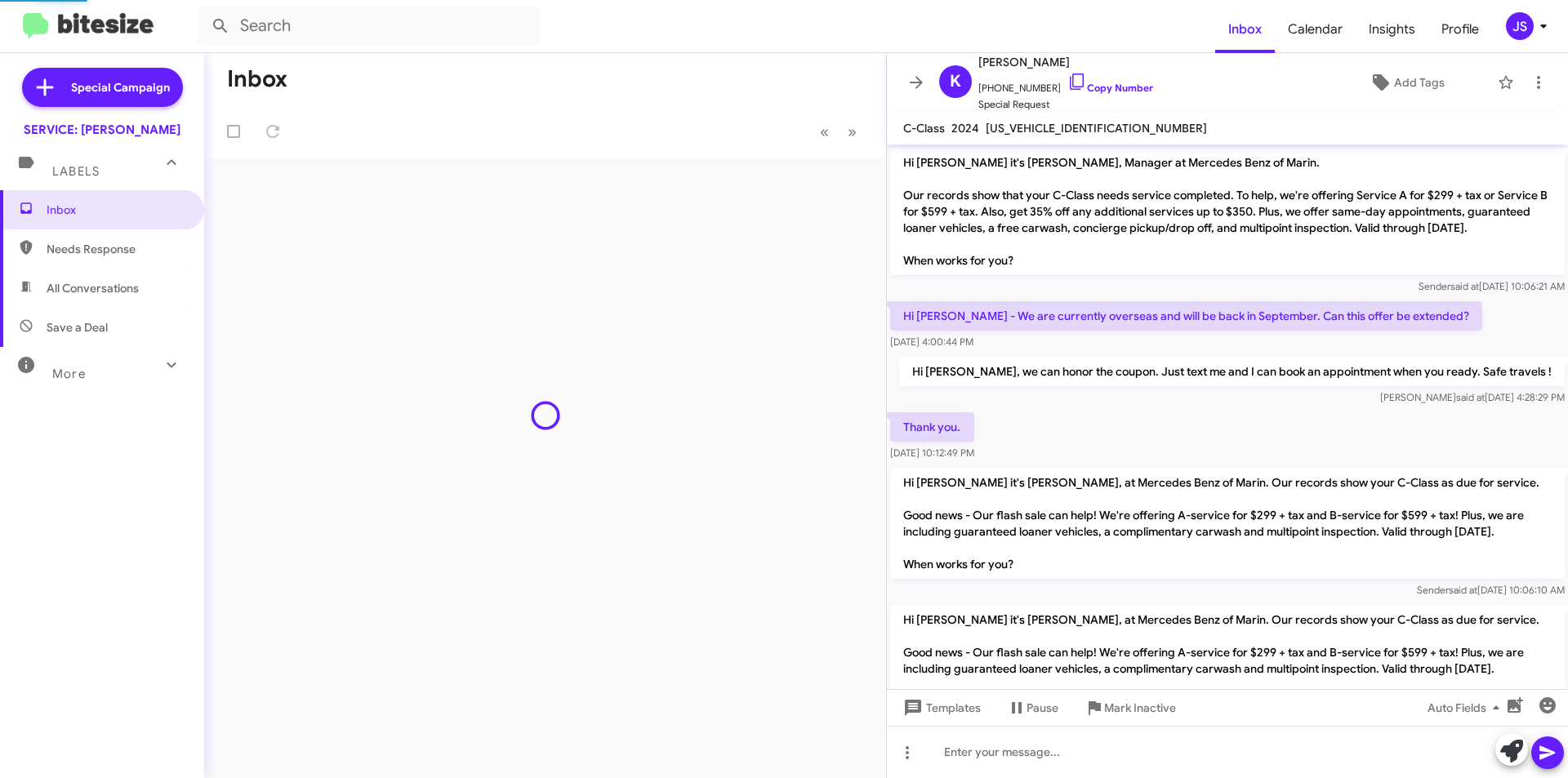
scroll to position [687, 0]
